Goal: Task Accomplishment & Management: Manage account settings

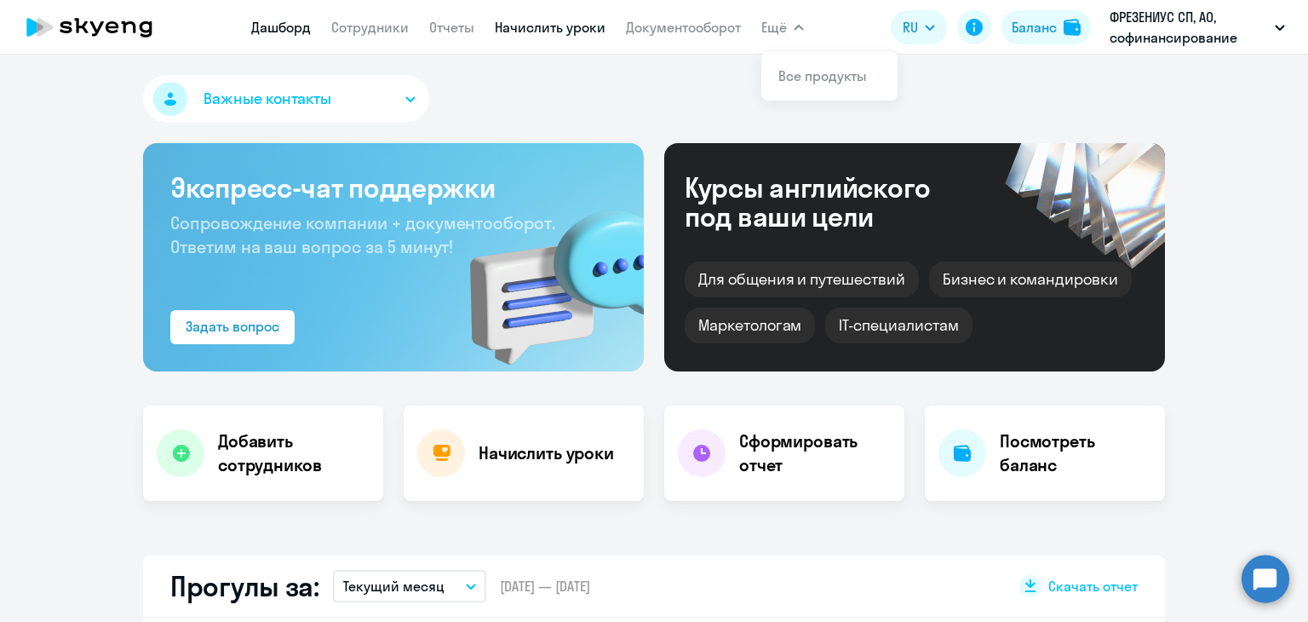
click at [561, 26] on link "Начислить уроки" at bounding box center [550, 27] width 111 height 17
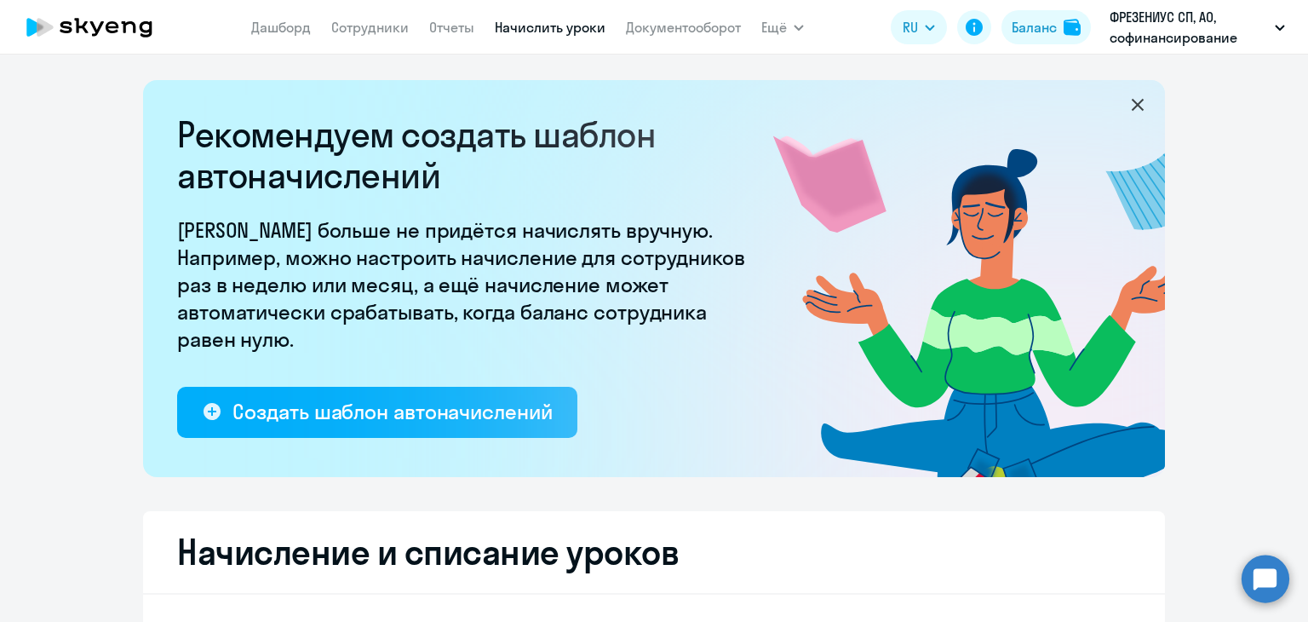
select select "10"
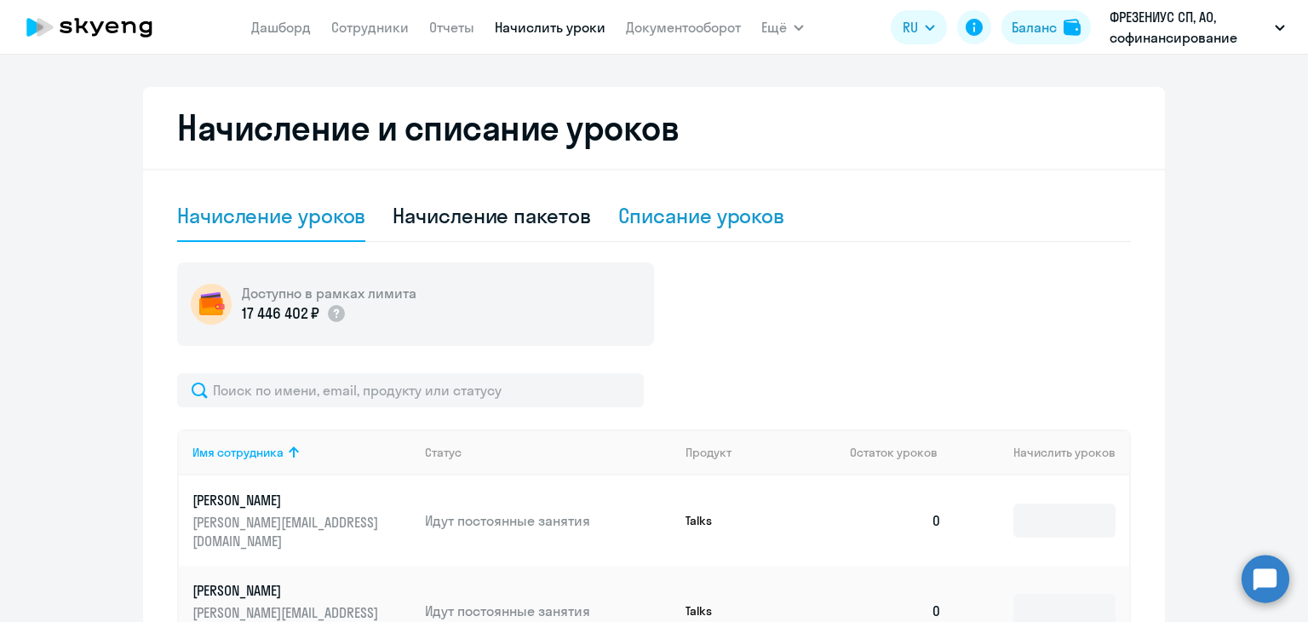
scroll to position [426, 0]
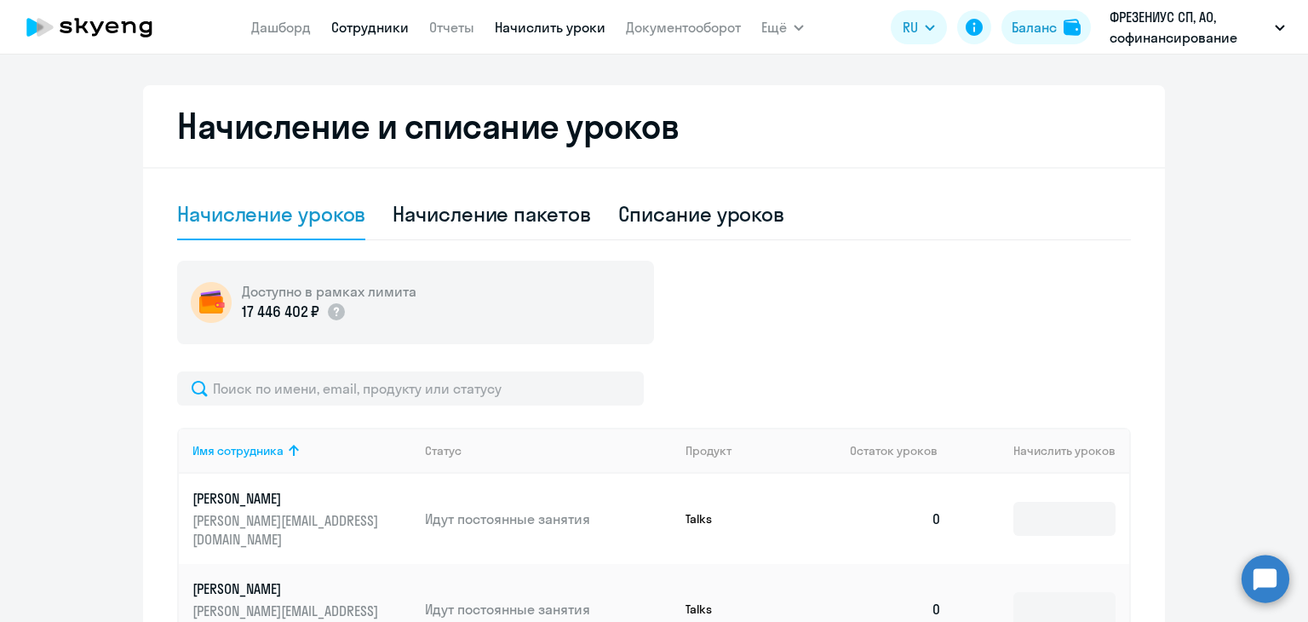
click at [356, 29] on link "Сотрудники" at bounding box center [370, 27] width 78 height 17
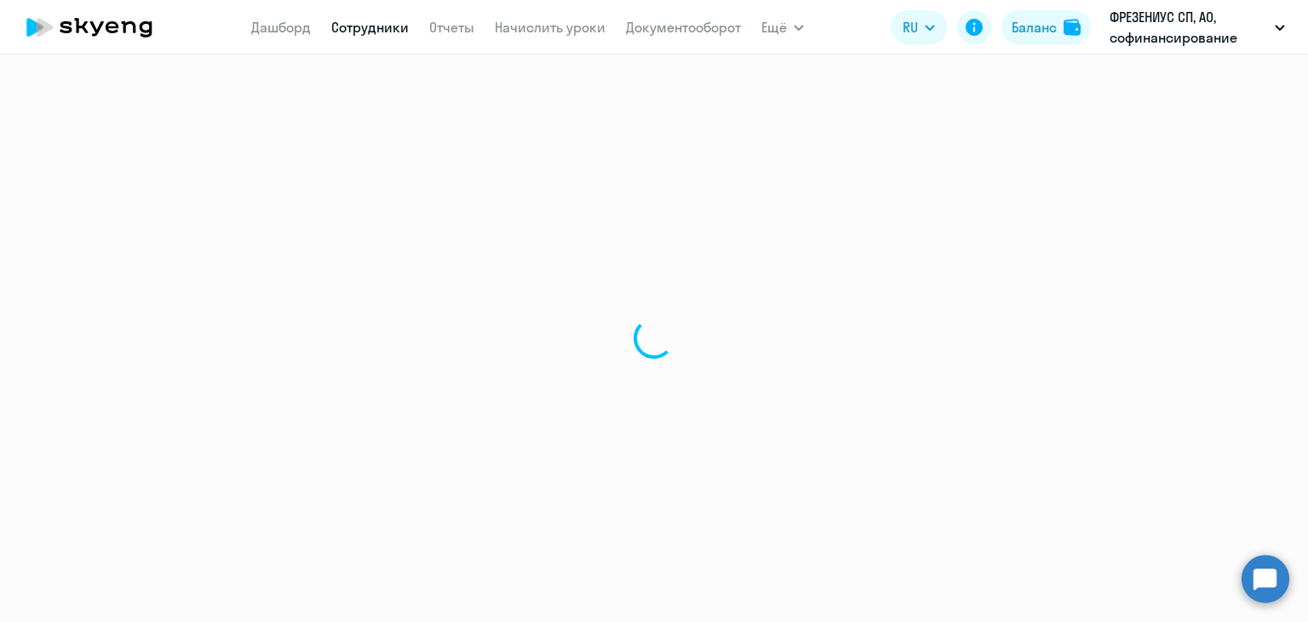
select select "30"
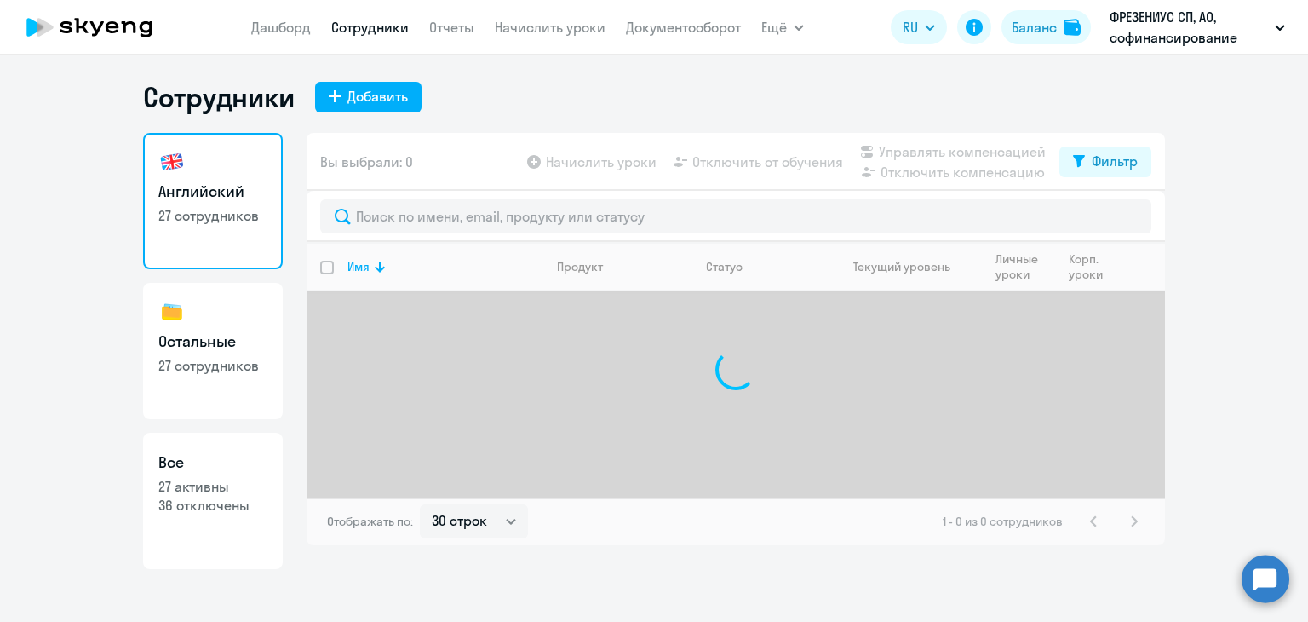
click at [243, 357] on p "27 сотрудников" at bounding box center [212, 365] width 109 height 19
select select "30"
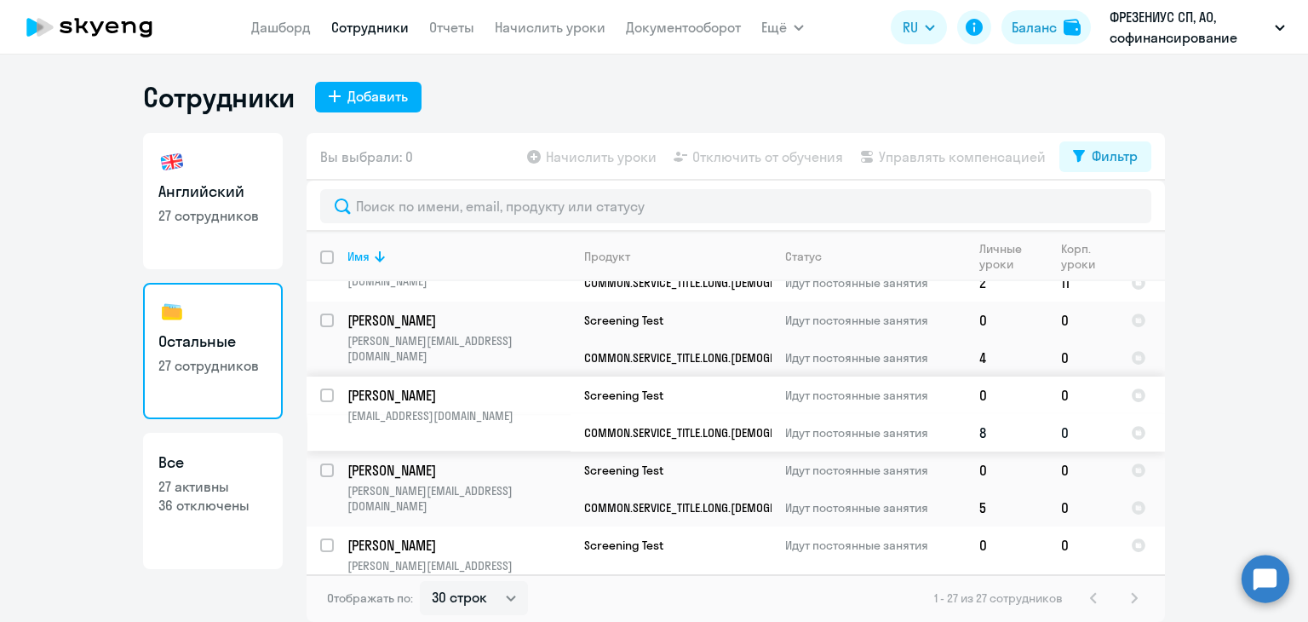
scroll to position [1731, 0]
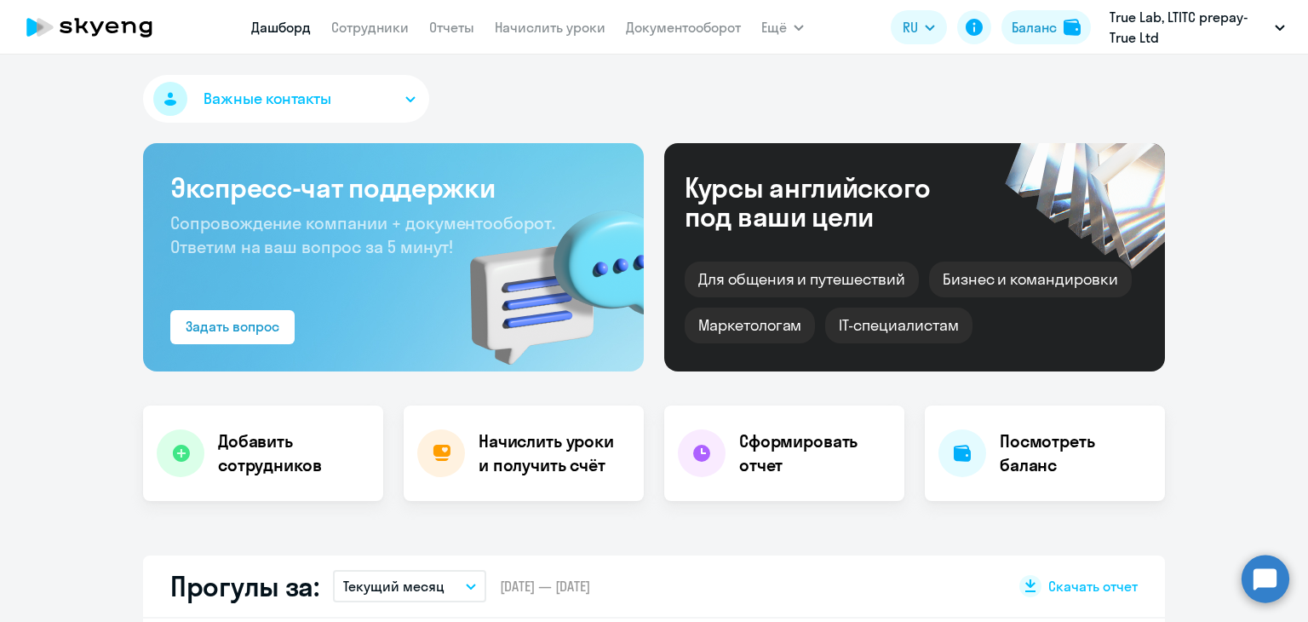
select select "30"
click at [572, 22] on link "Начислить уроки" at bounding box center [550, 27] width 111 height 17
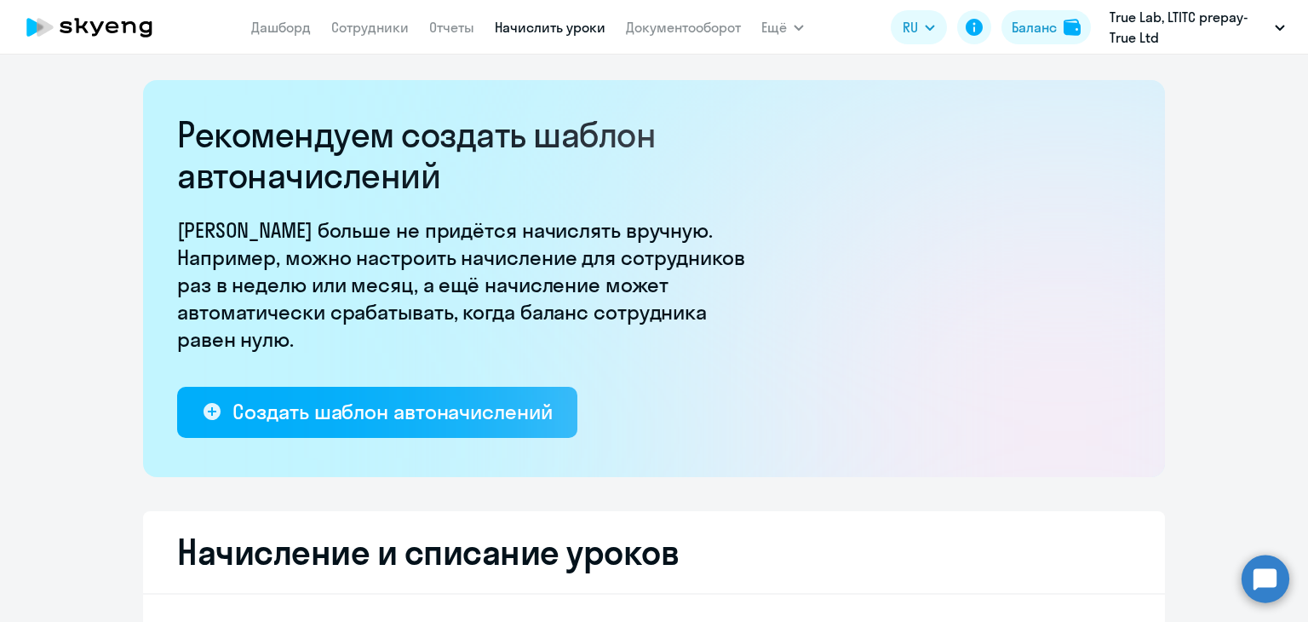
select select "10"
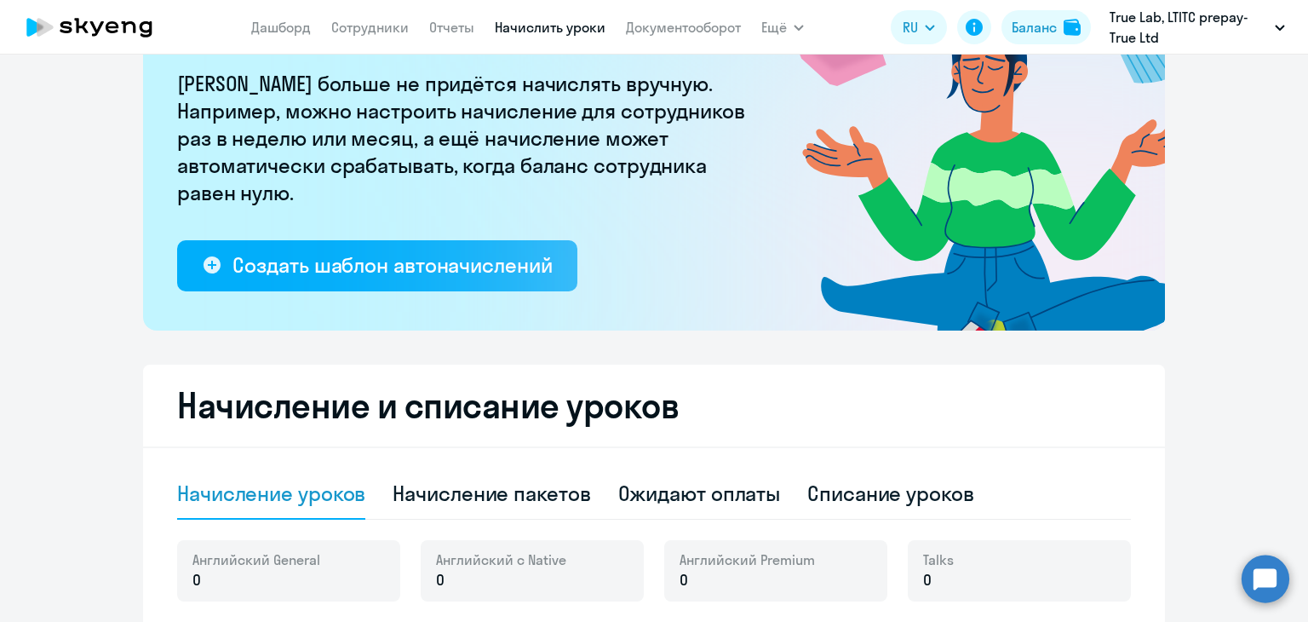
scroll to position [341, 0]
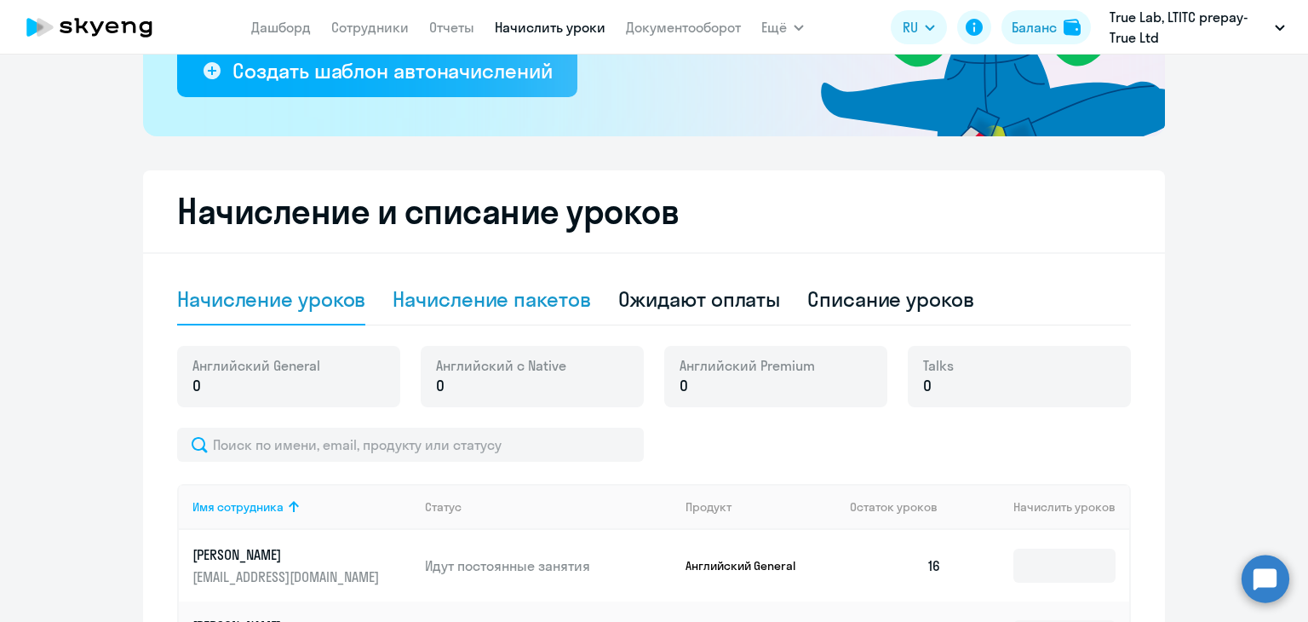
click at [487, 288] on div "Начисление пакетов" at bounding box center [492, 298] width 198 height 27
select select "10"
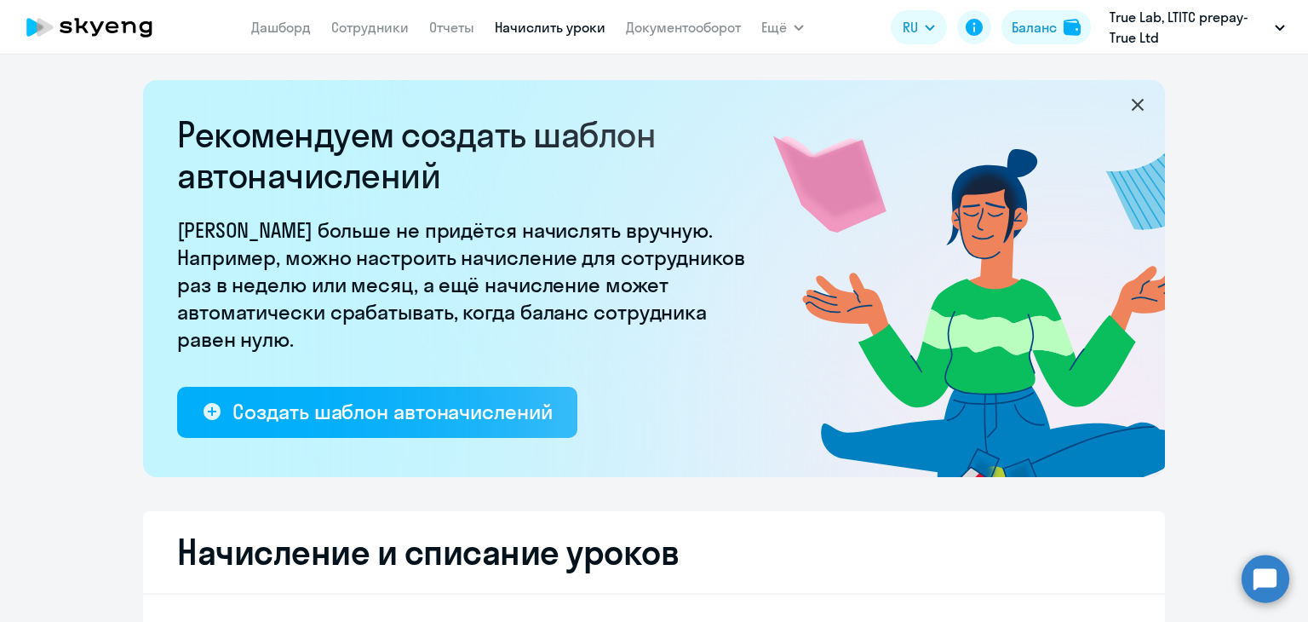
select select "10"
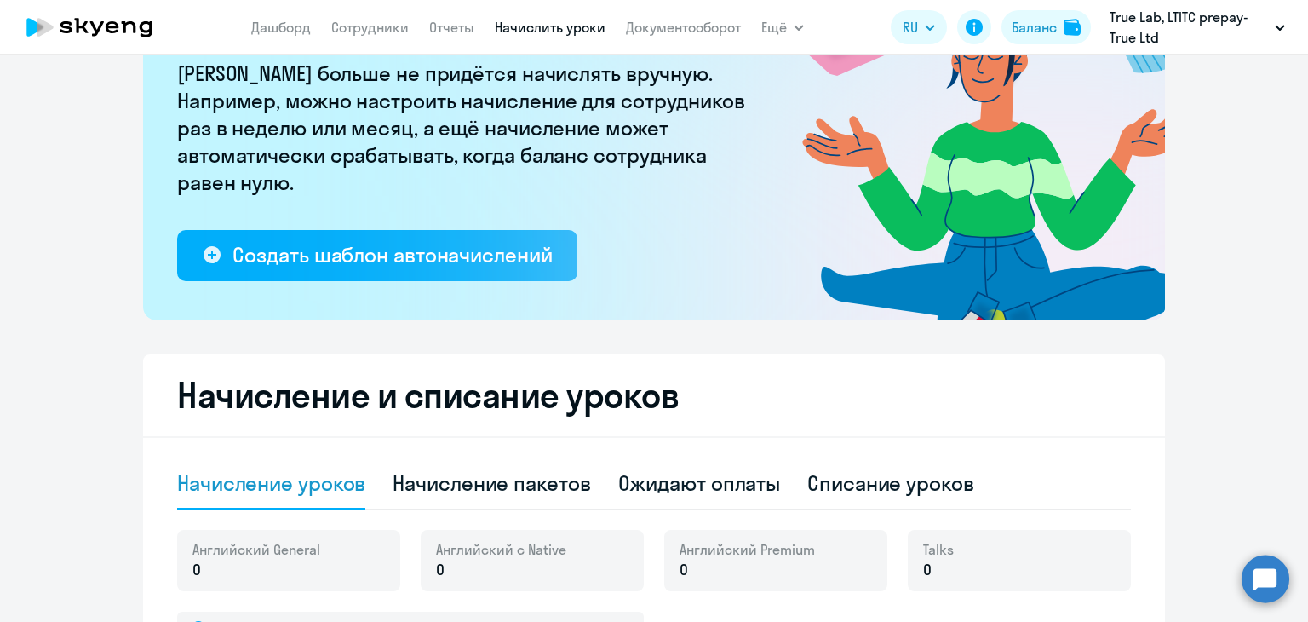
scroll to position [341, 0]
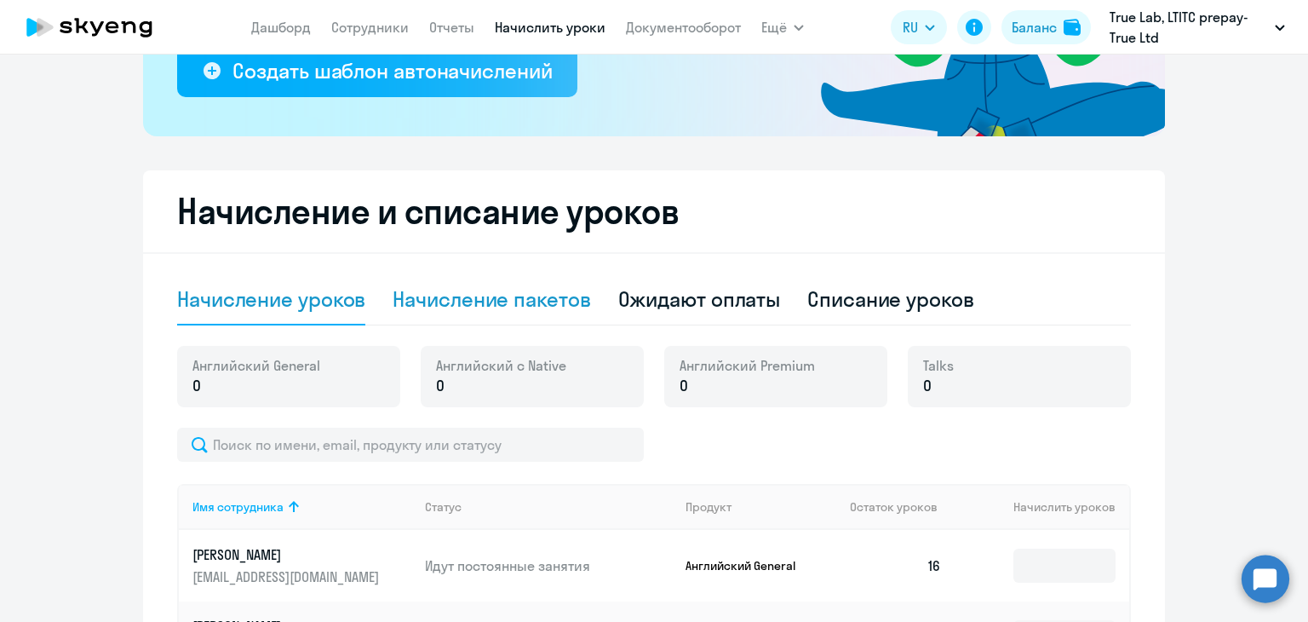
click at [474, 301] on div "Начисление пакетов" at bounding box center [492, 298] width 198 height 27
select select "10"
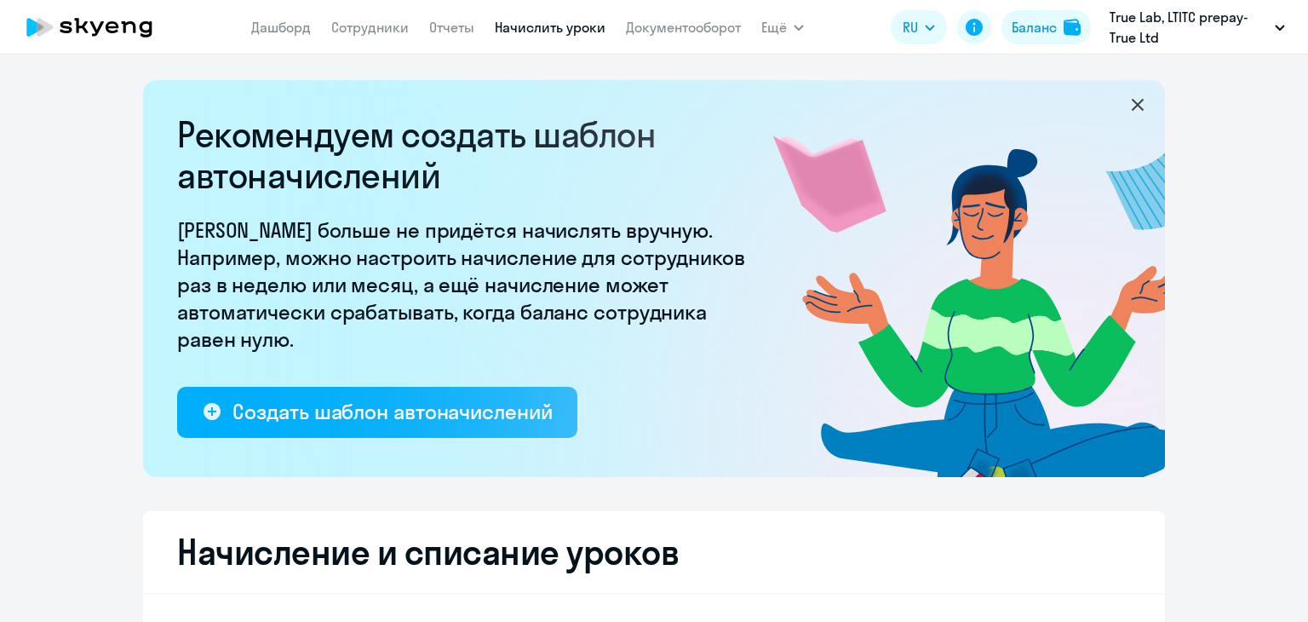
select select "10"
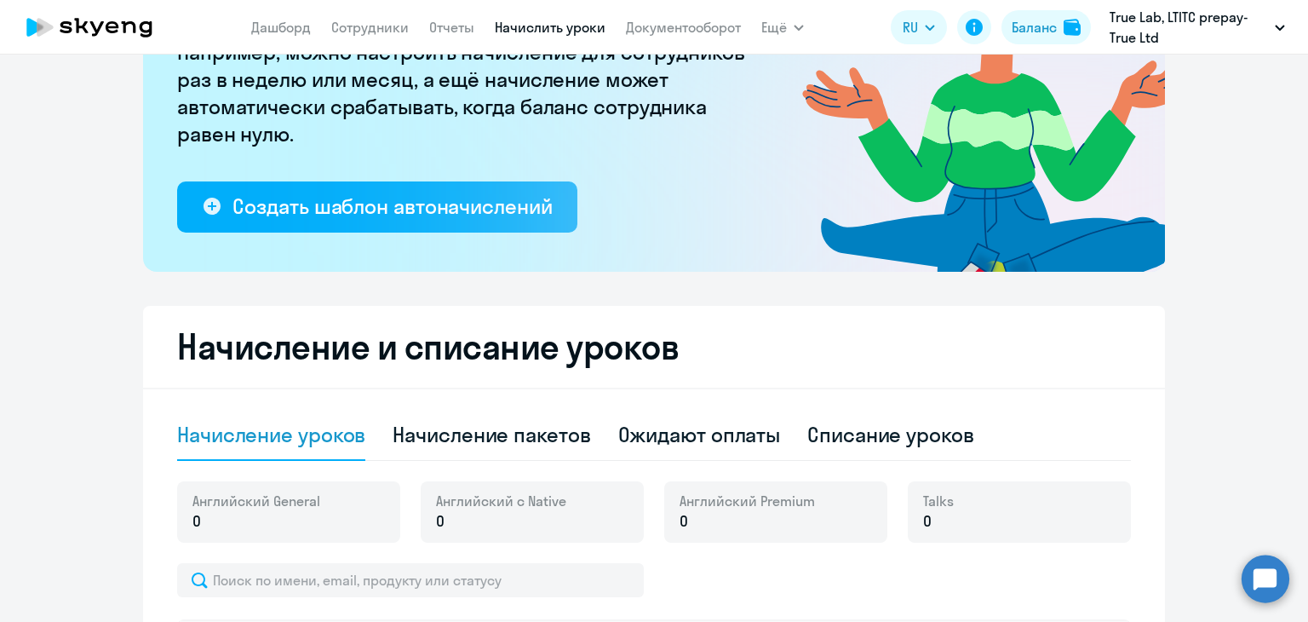
scroll to position [511, 0]
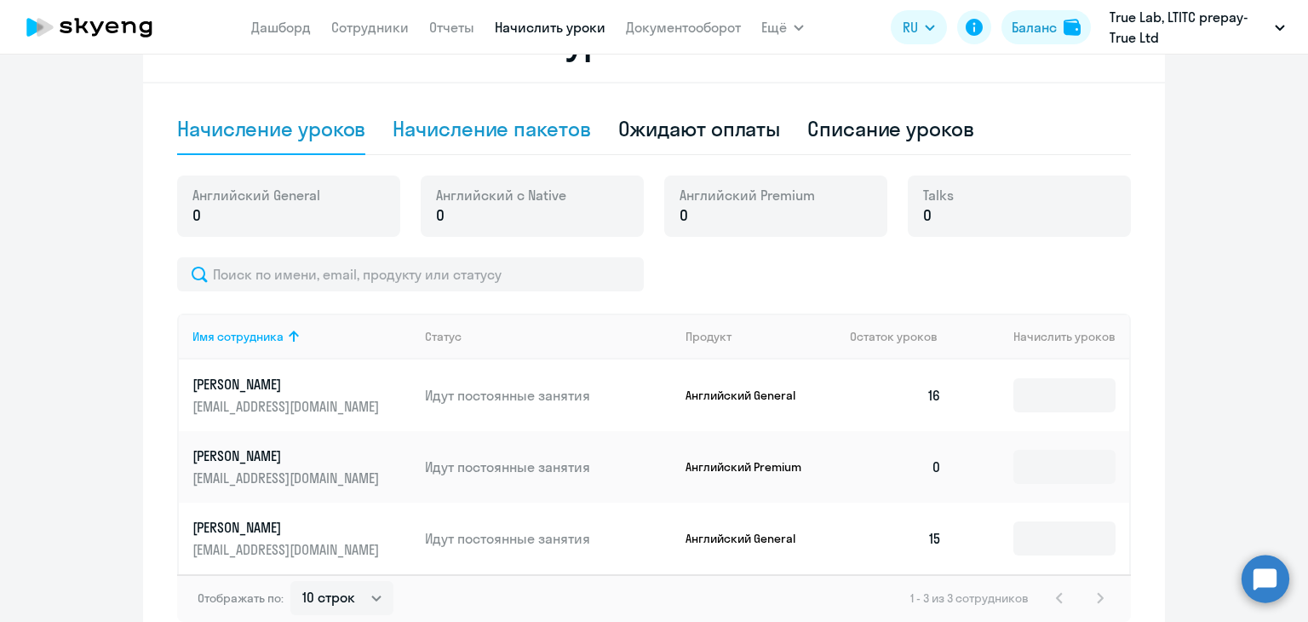
click at [470, 130] on div "Начисление пакетов" at bounding box center [492, 128] width 198 height 27
select select "10"
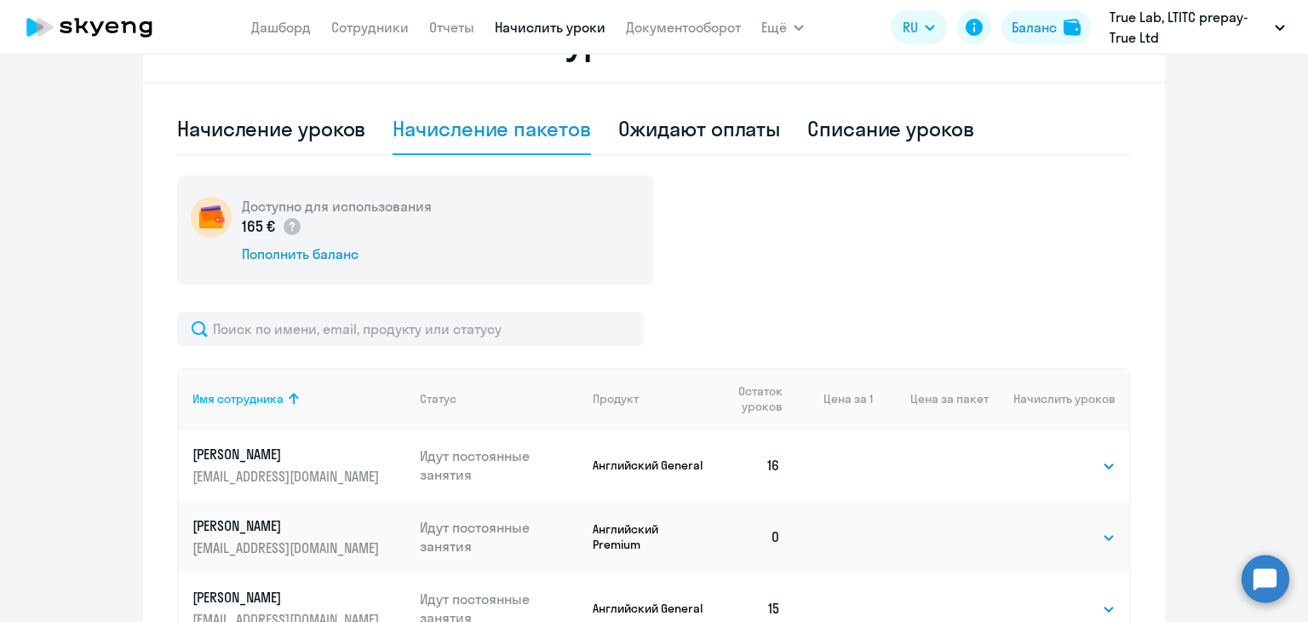
scroll to position [676, 0]
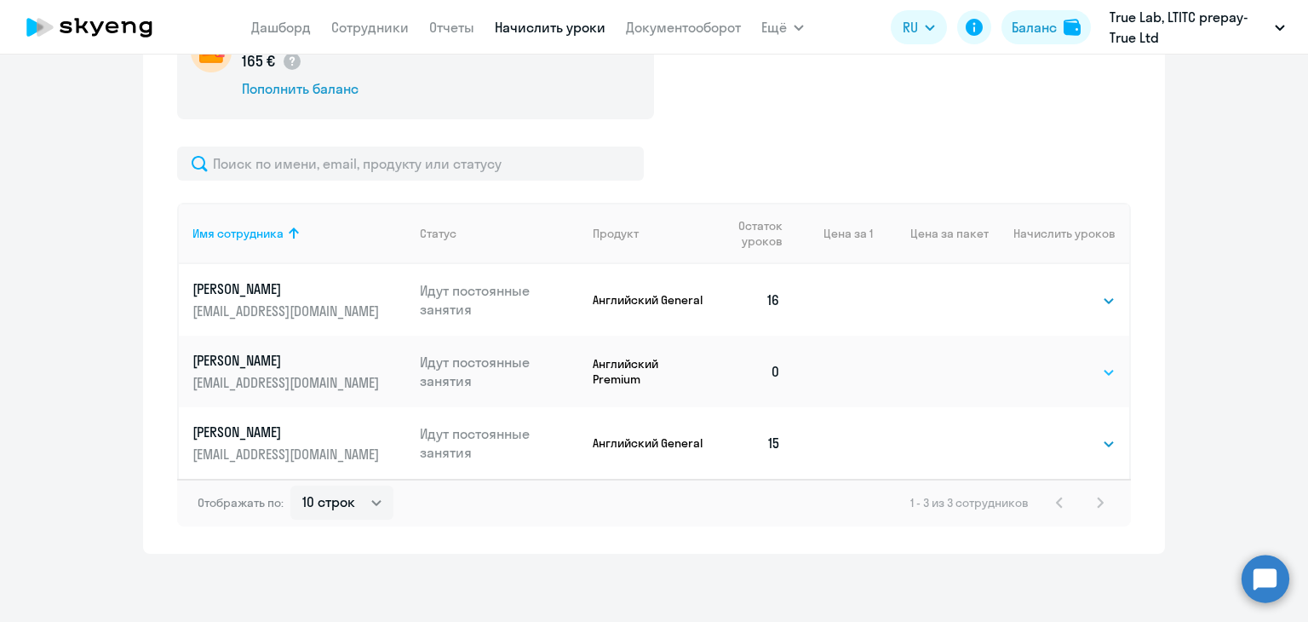
click at [1049, 366] on select "Выбрать 4 8 16 32 64 96 128" at bounding box center [1081, 372] width 70 height 20
select select "8"
click at [1046, 362] on select "Выбрать 4 8 16 32 64 96 128" at bounding box center [1081, 372] width 70 height 20
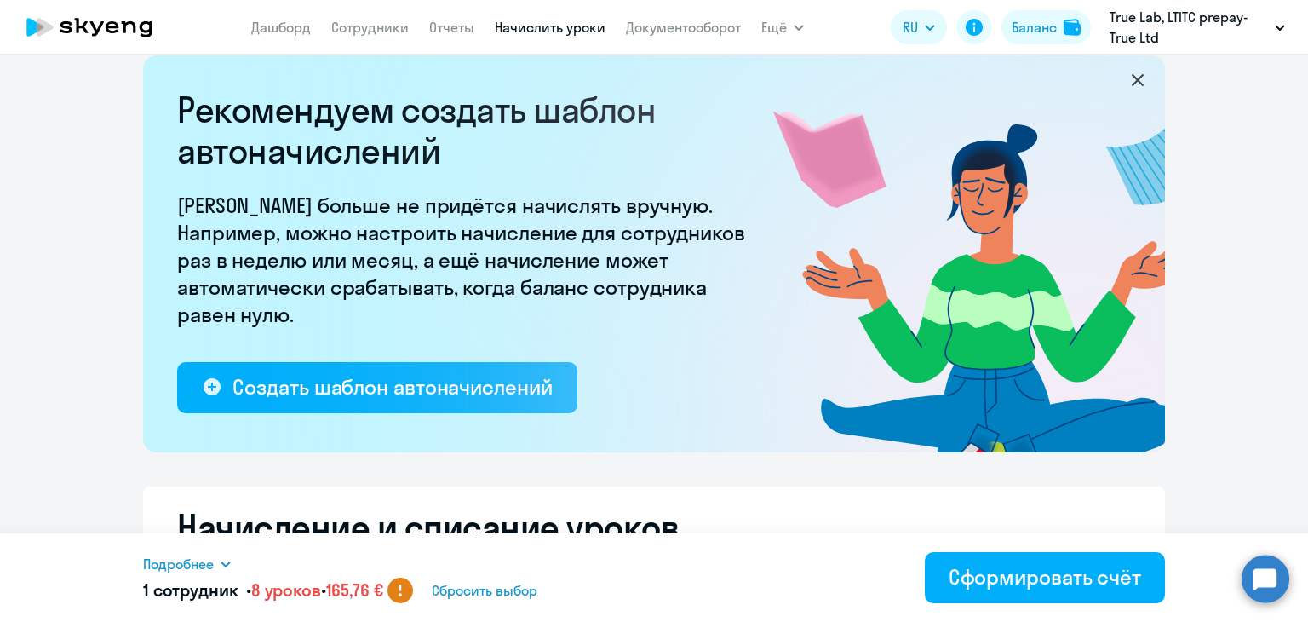
scroll to position [0, 0]
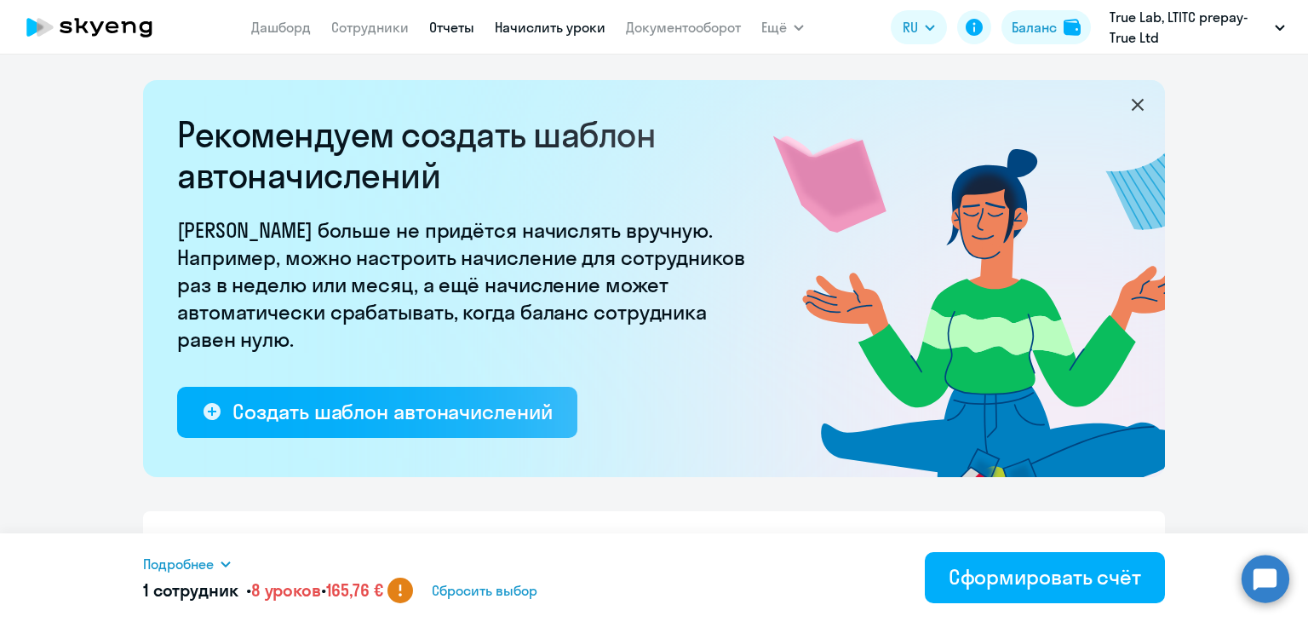
click at [457, 22] on link "Отчеты" at bounding box center [451, 27] width 45 height 17
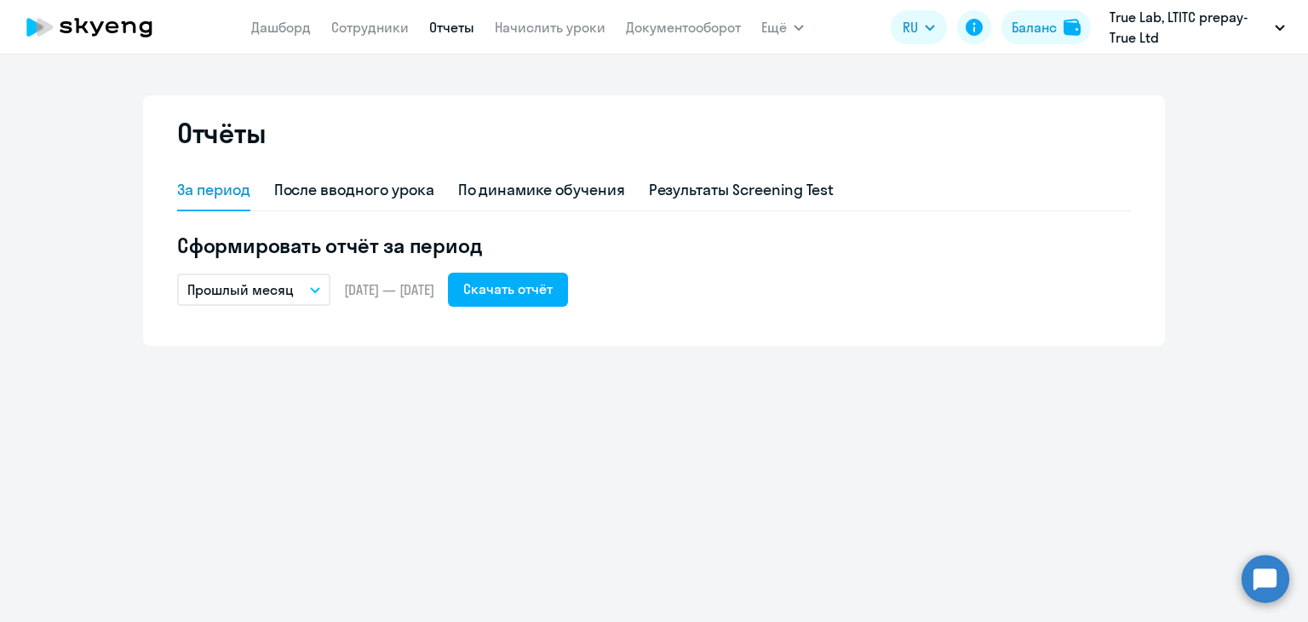
click at [378, 15] on nav "Дашборд Сотрудники Отчеты Начислить уроки Документооборот" at bounding box center [496, 27] width 490 height 34
click at [385, 32] on link "Сотрудники" at bounding box center [370, 27] width 78 height 17
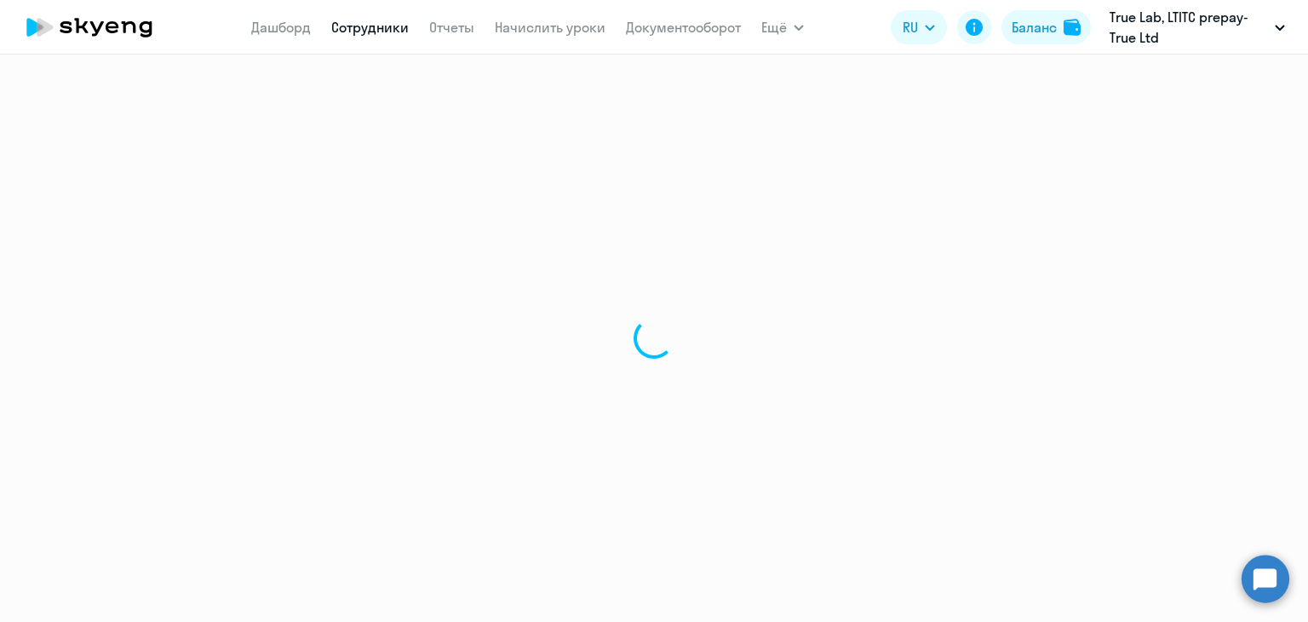
select select "30"
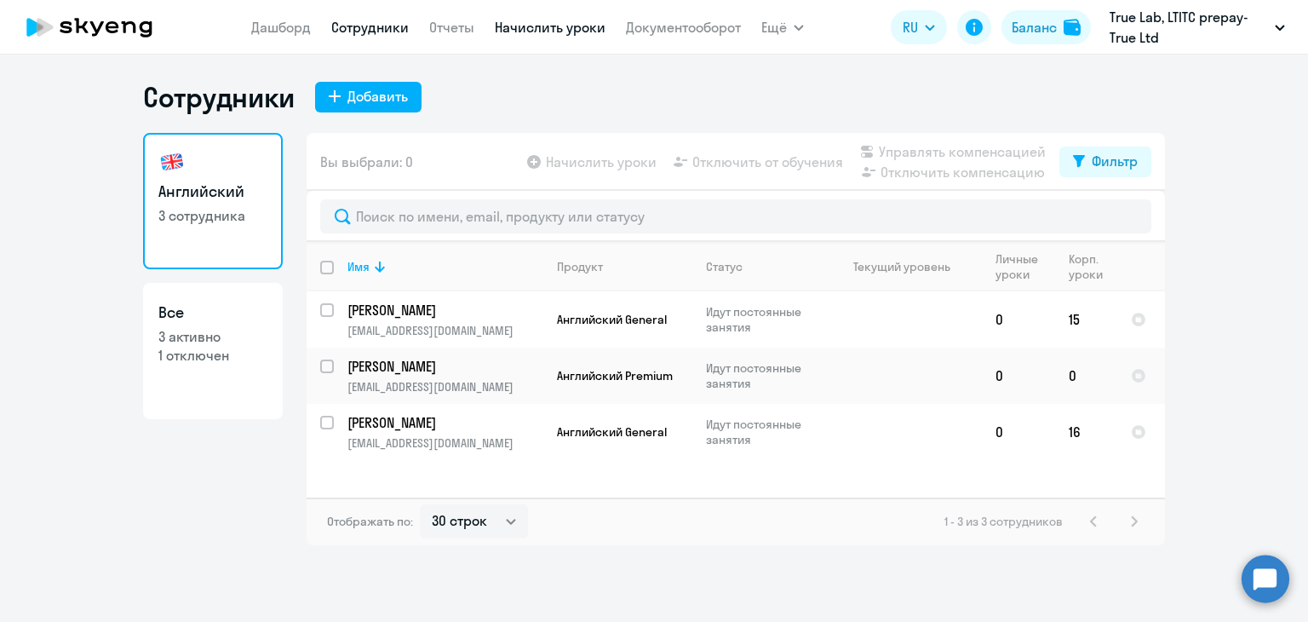
click at [531, 26] on link "Начислить уроки" at bounding box center [550, 27] width 111 height 17
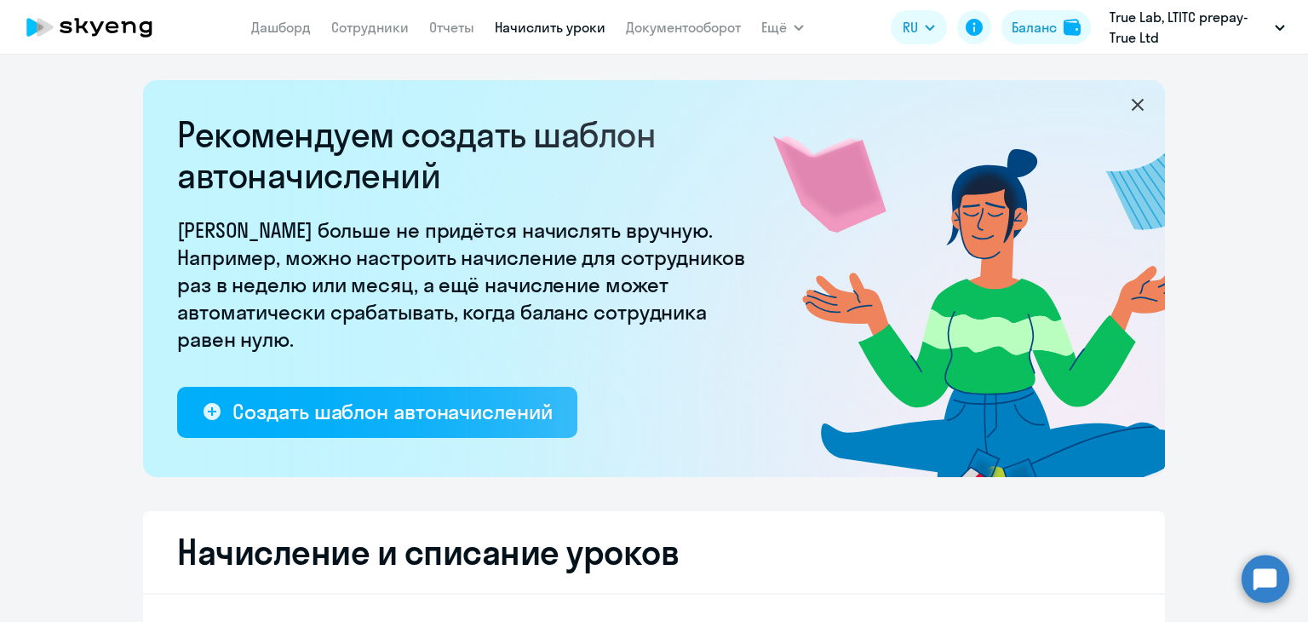
select select "10"
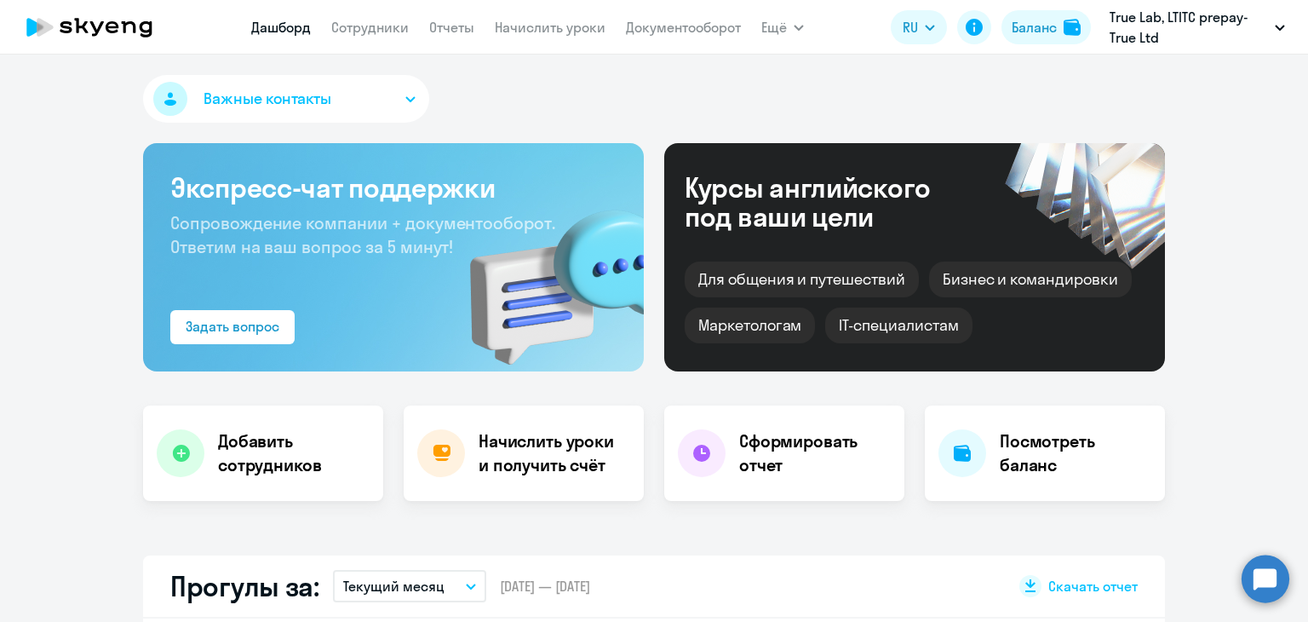
select select "30"
click at [528, 20] on link "Начислить уроки" at bounding box center [550, 27] width 111 height 17
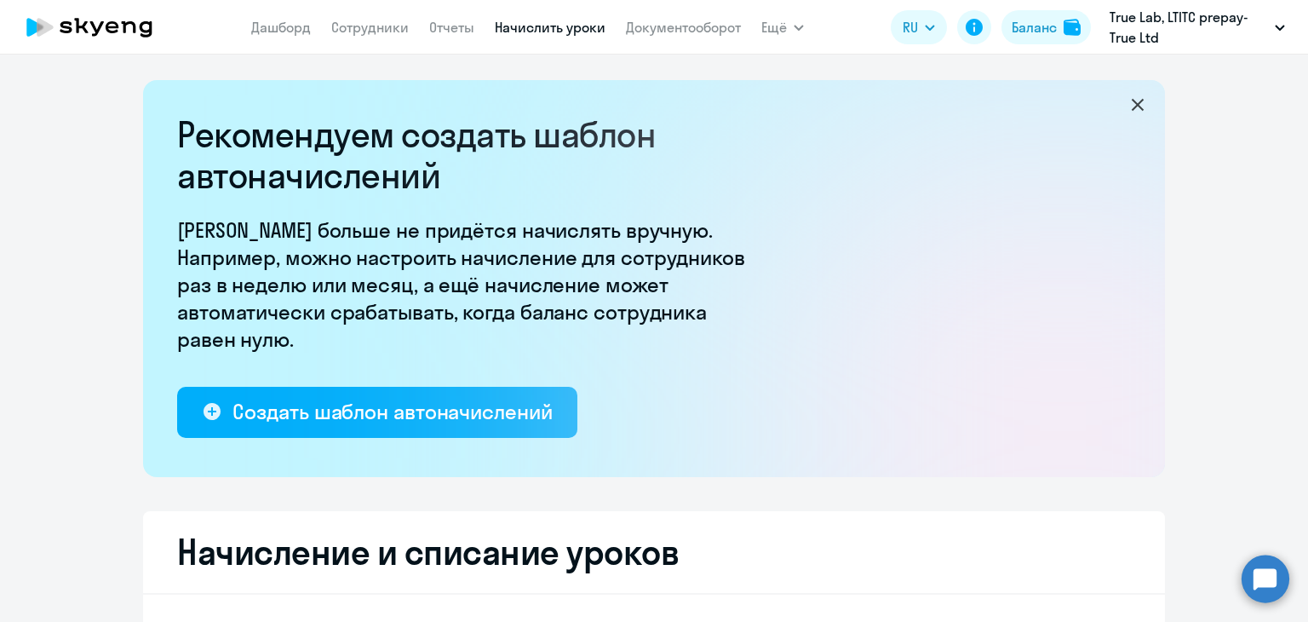
select select "10"
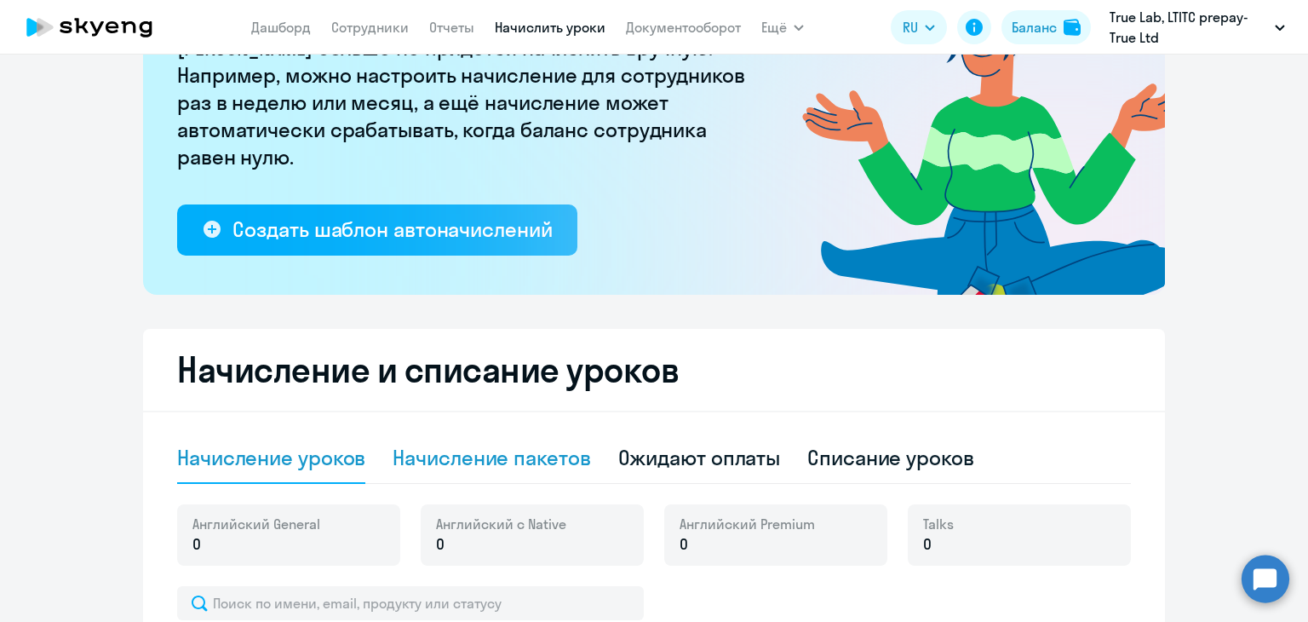
scroll to position [341, 0]
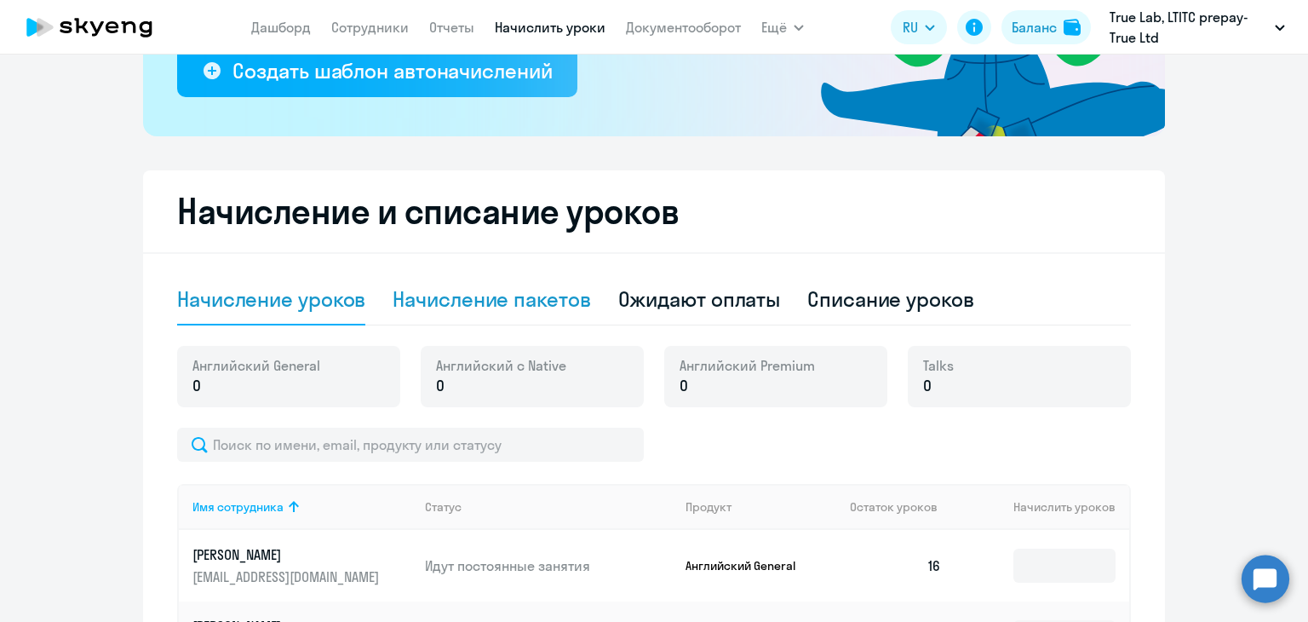
click at [527, 308] on div "Начисление пакетов" at bounding box center [492, 298] width 198 height 27
select select "10"
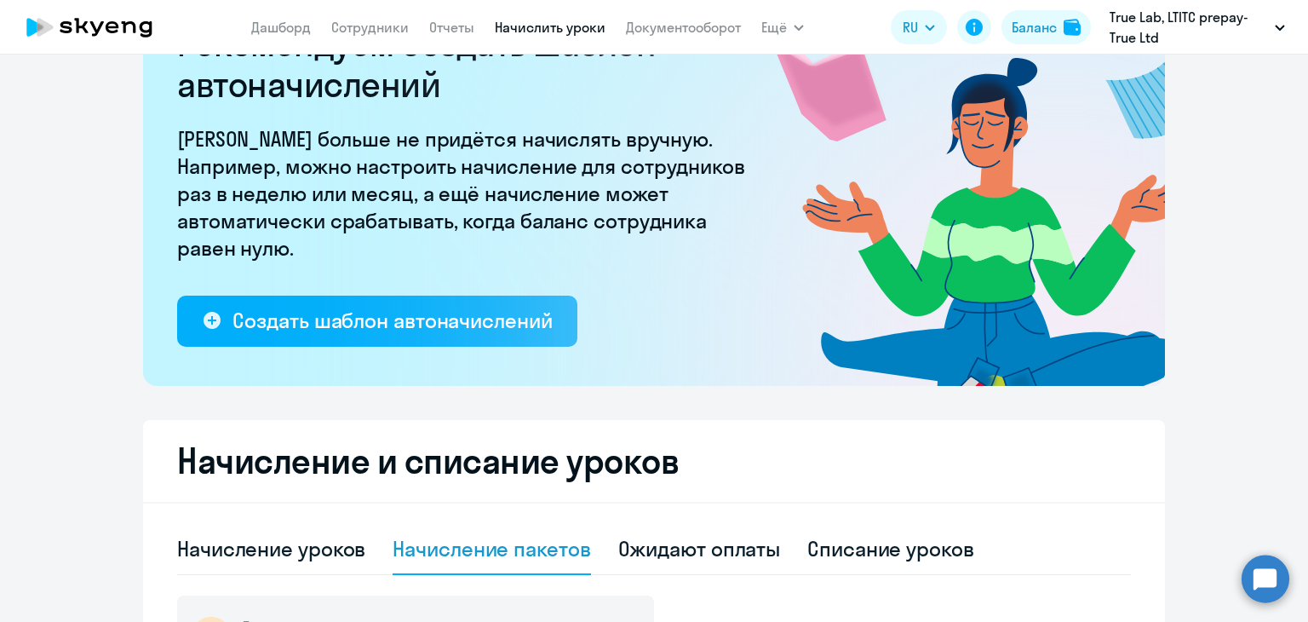
scroll to position [80, 0]
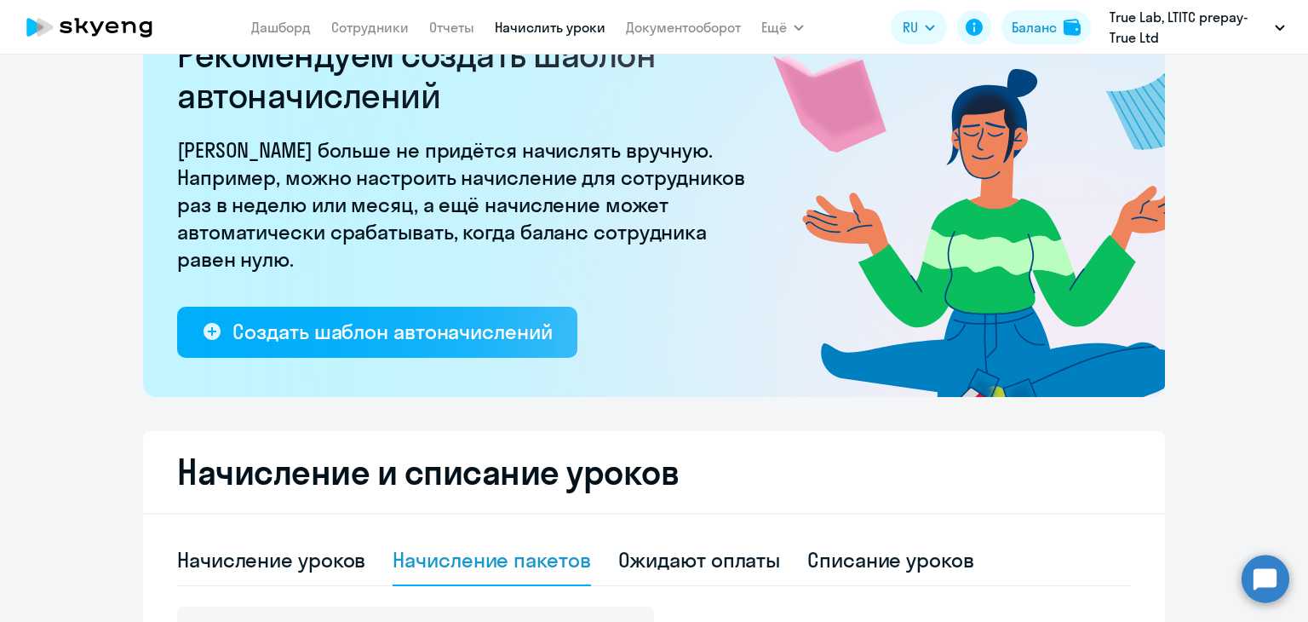
click at [1029, 9] on app-header-actions "RU Баланс True Lab, LTITC prepay-True Ltd" at bounding box center [1092, 27] width 403 height 41
click at [1039, 25] on div "Баланс" at bounding box center [1034, 27] width 45 height 20
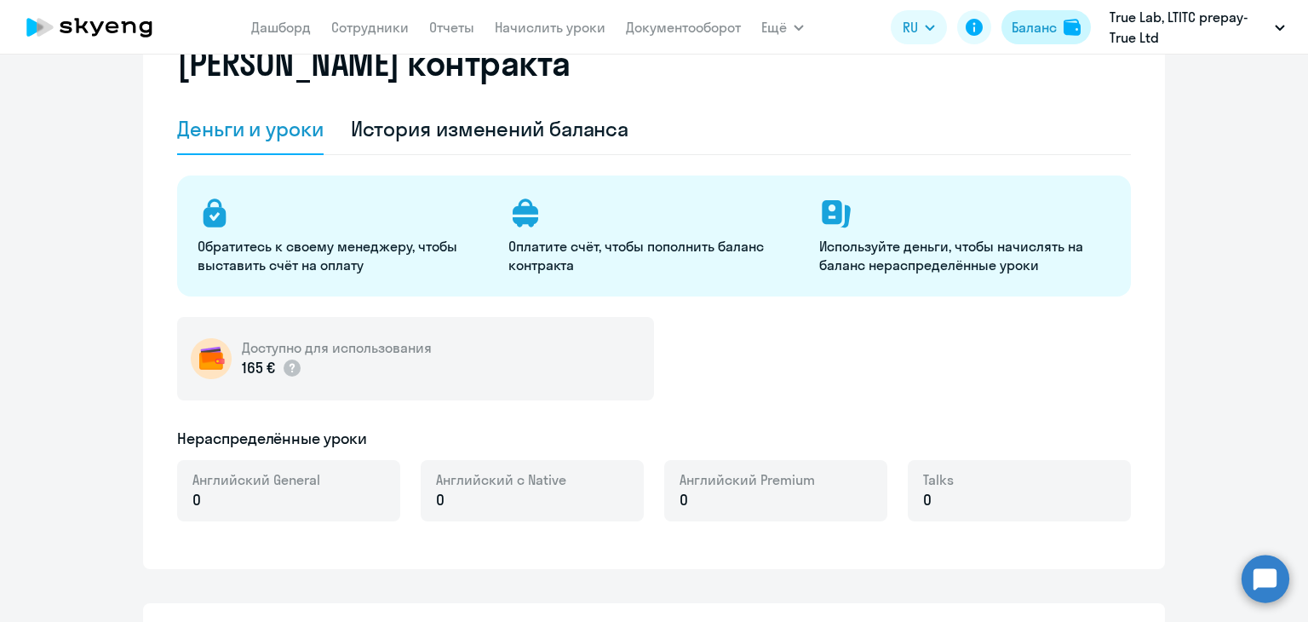
select select "english_adult_not_native_speaker"
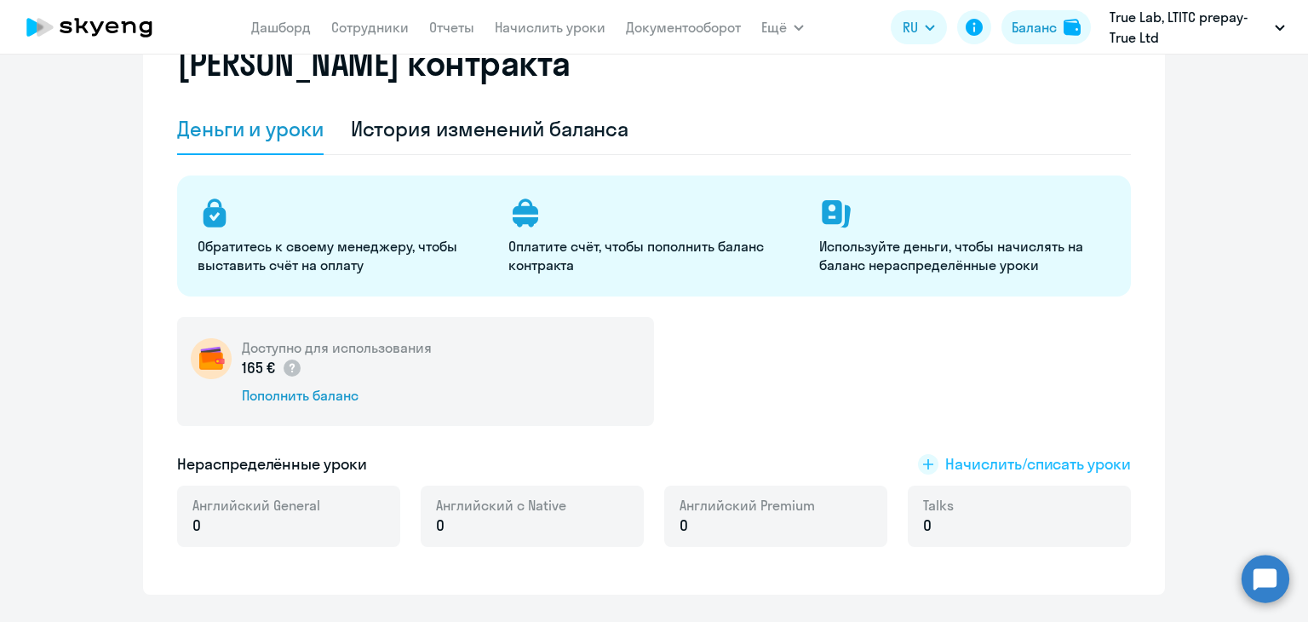
click at [988, 464] on span "Начислить/списать уроки" at bounding box center [1039, 464] width 186 height 22
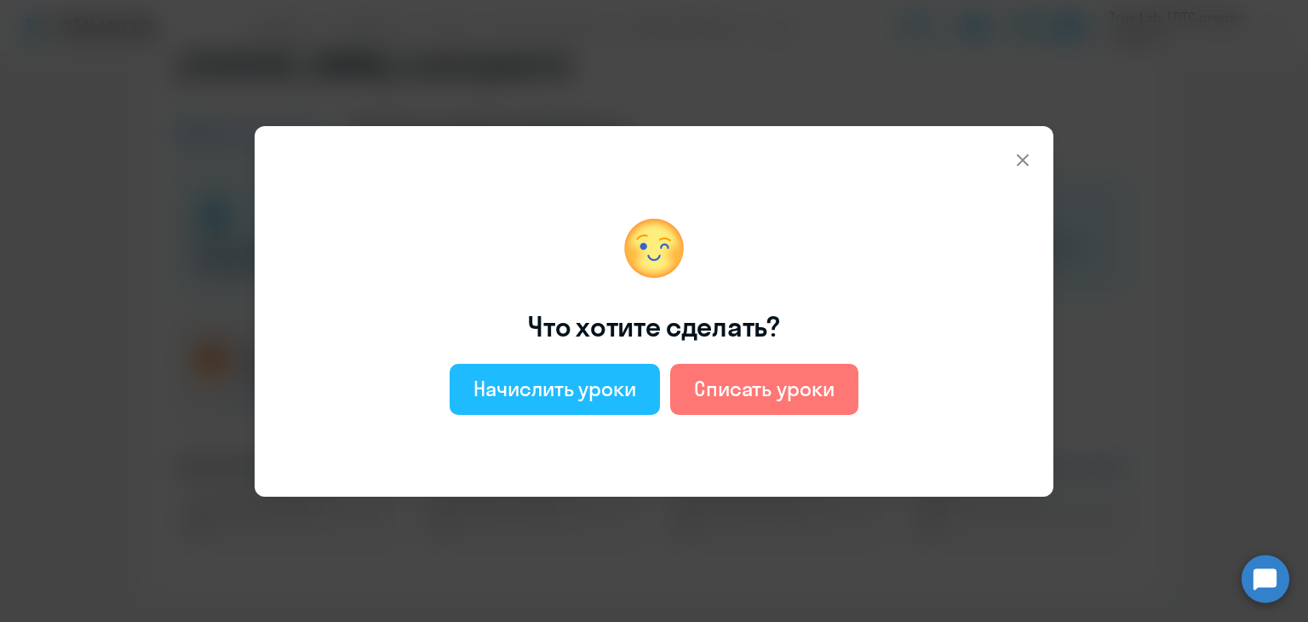
click at [557, 394] on div "Начислить уроки" at bounding box center [555, 388] width 163 height 27
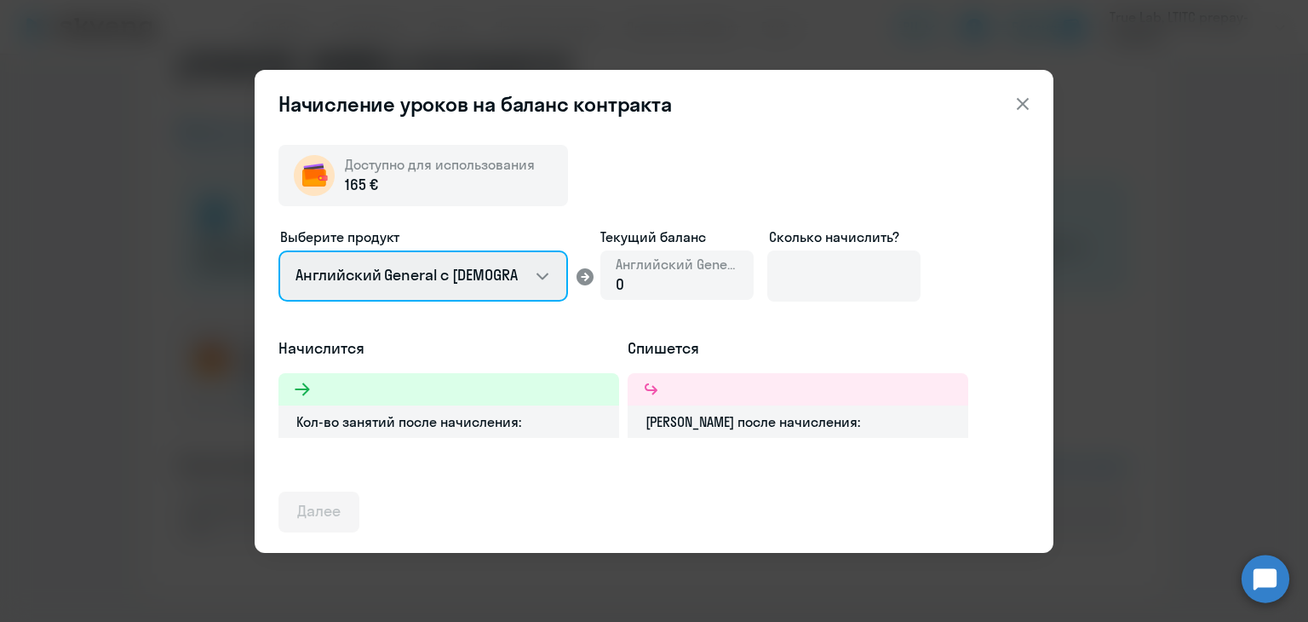
click at [532, 276] on select "Английский General с [DEMOGRAPHIC_DATA] преподавателем Английский General с [DE…" at bounding box center [424, 275] width 290 height 51
select select "english_adult_not_native_speaker_premium"
click at [279, 250] on select "Английский General с [DEMOGRAPHIC_DATA] преподавателем Английский General с [DE…" at bounding box center [424, 275] width 290 height 51
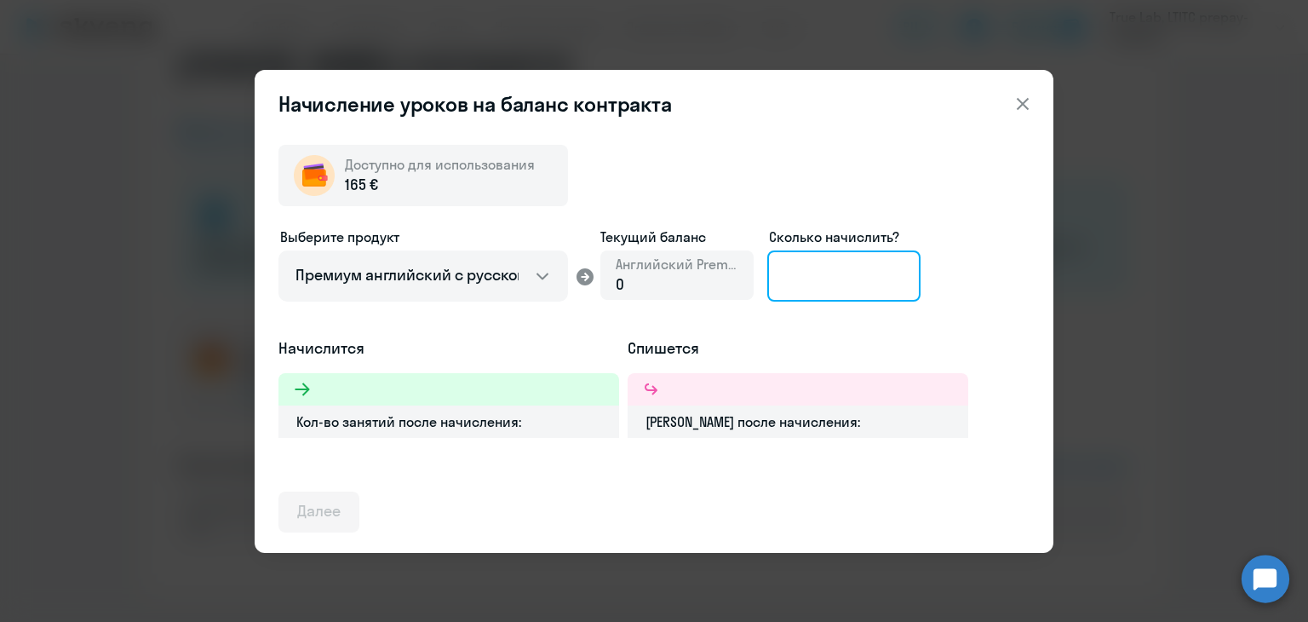
click at [834, 279] on input at bounding box center [843, 275] width 153 height 51
type input "7"
type input "8"
type input "7"
